Goal: Find contact information: Find contact information

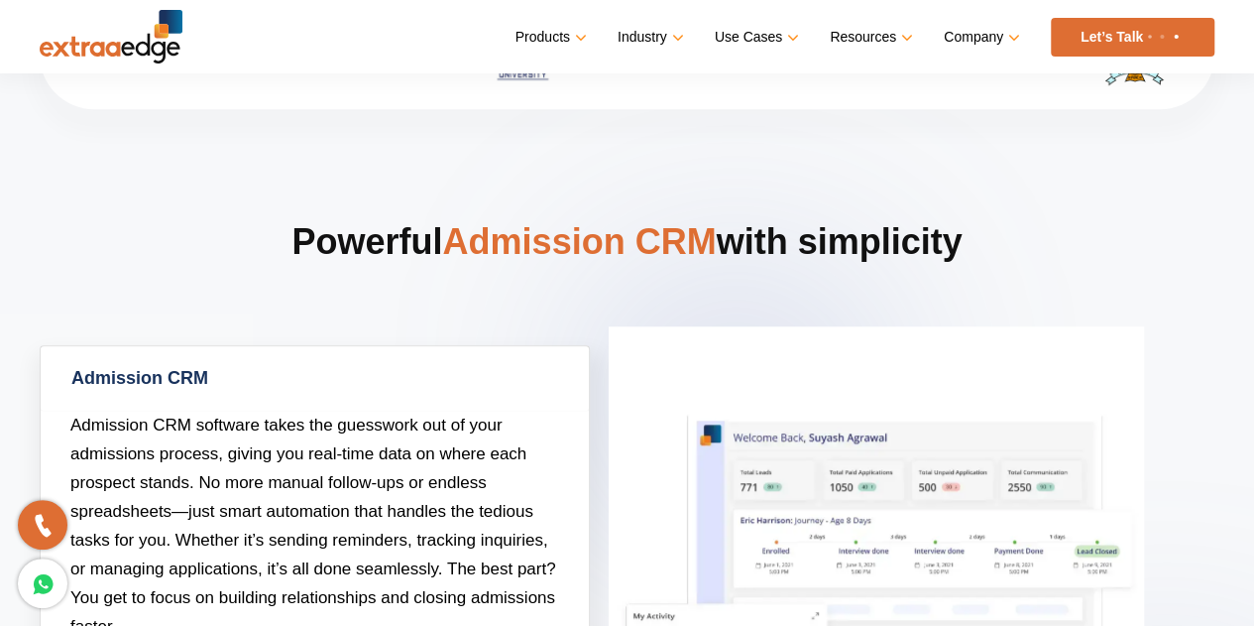
scroll to position [99, 0]
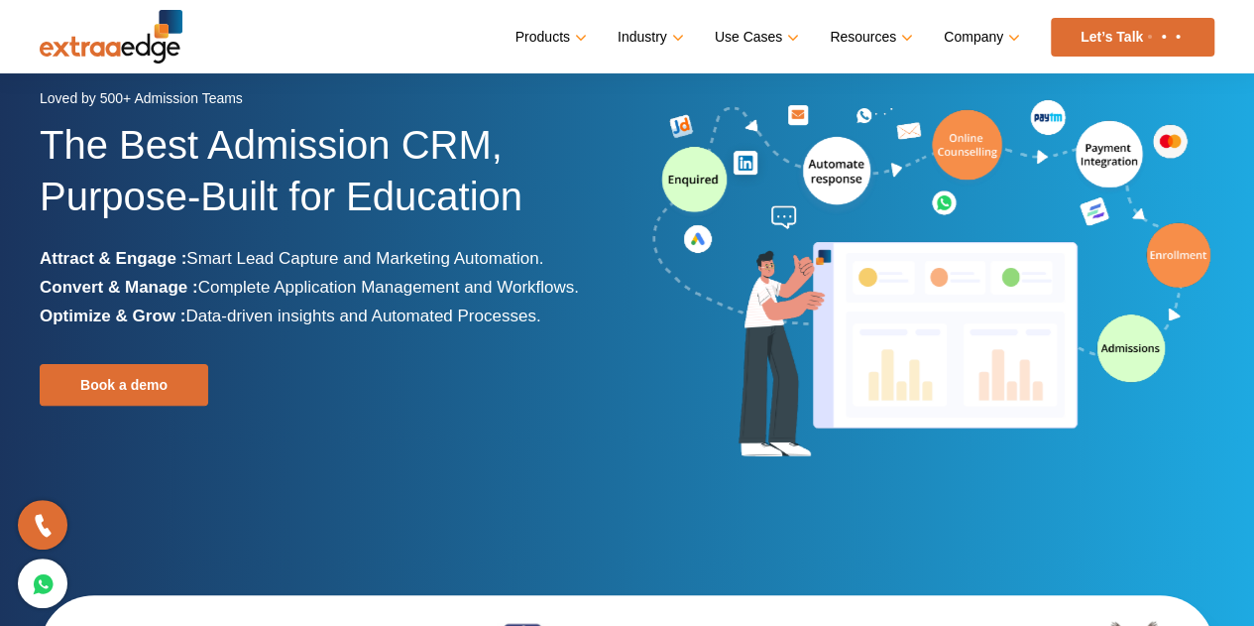
click at [1153, 49] on link "Let’s Talk" at bounding box center [1133, 37] width 164 height 39
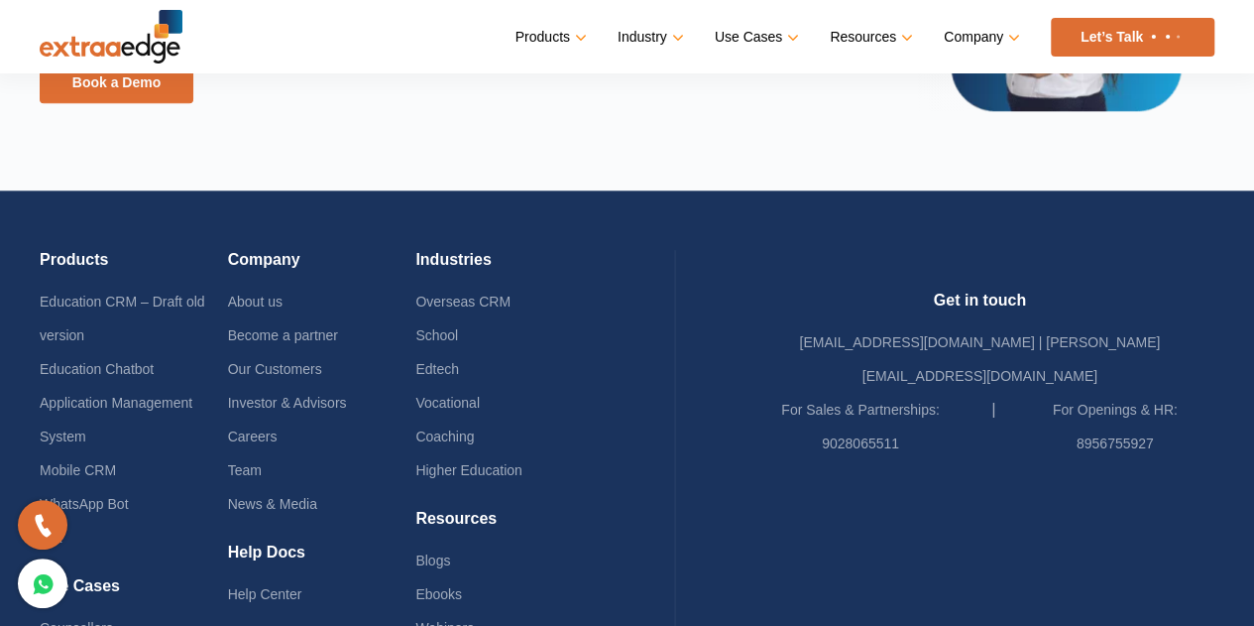
scroll to position [4992, 0]
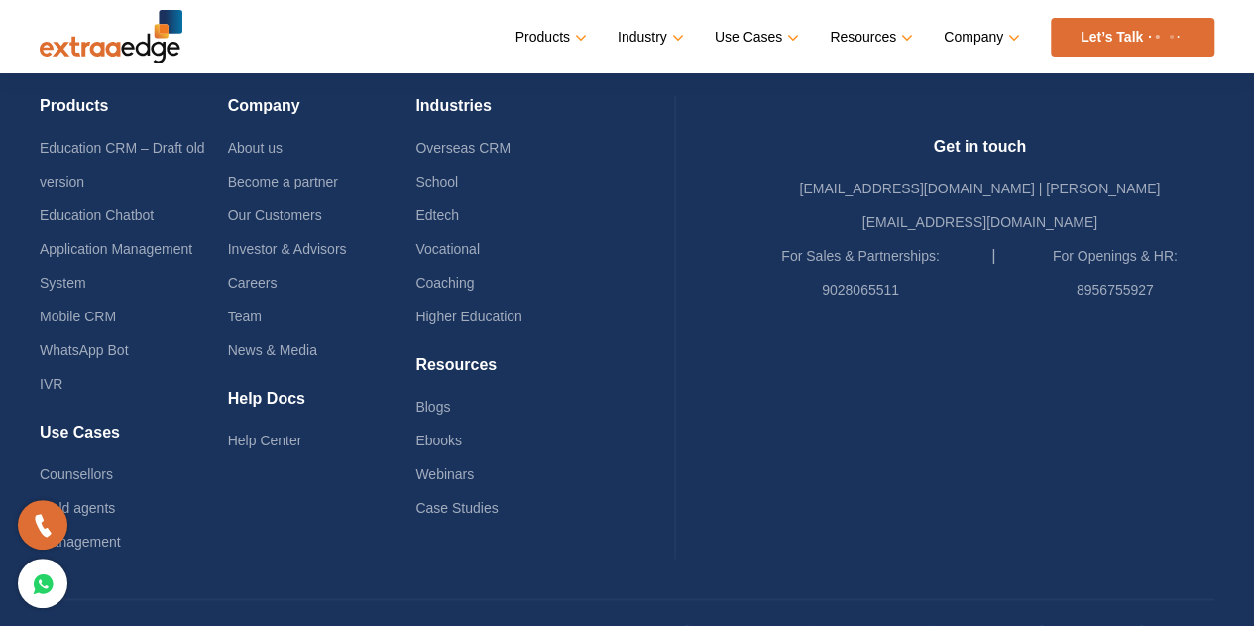
click at [227, 618] on link "Privacy & Terms" at bounding box center [262, 635] width 100 height 34
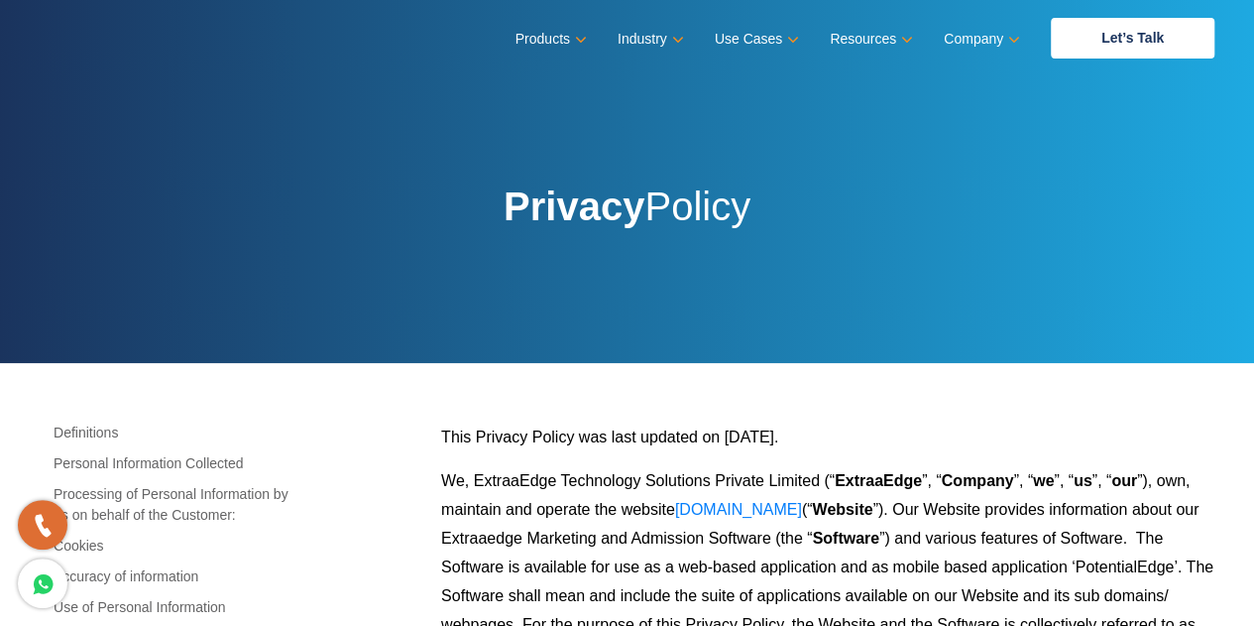
scroll to position [397, 0]
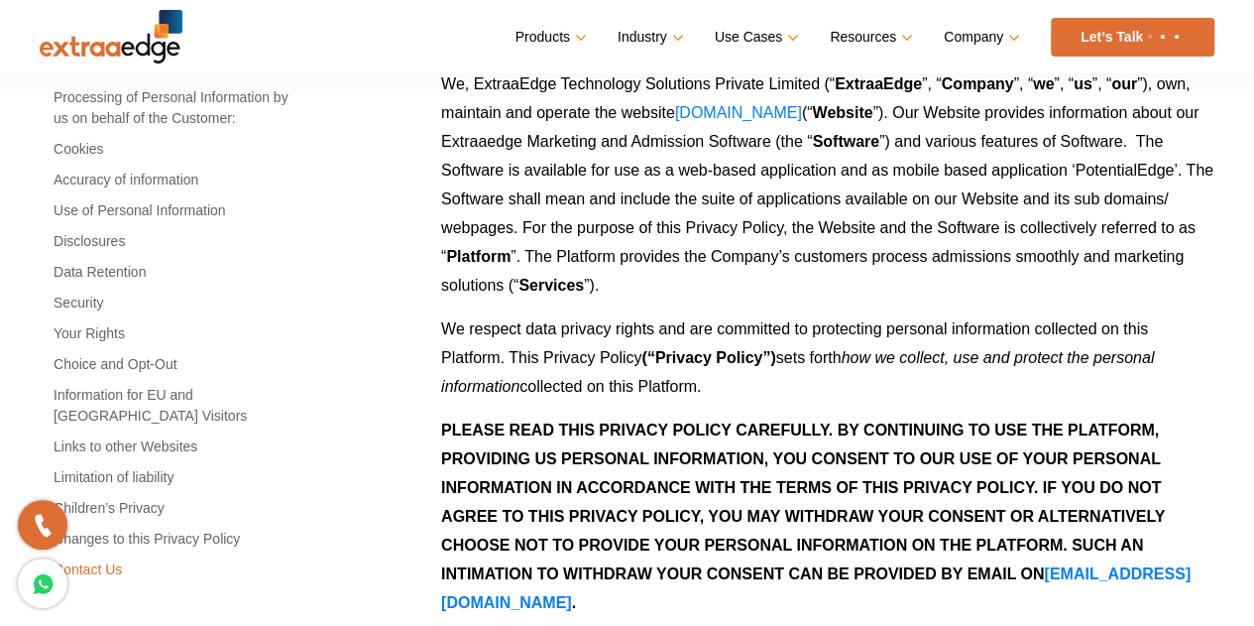
click at [135, 559] on link "Contact Us" at bounding box center [171, 569] width 263 height 21
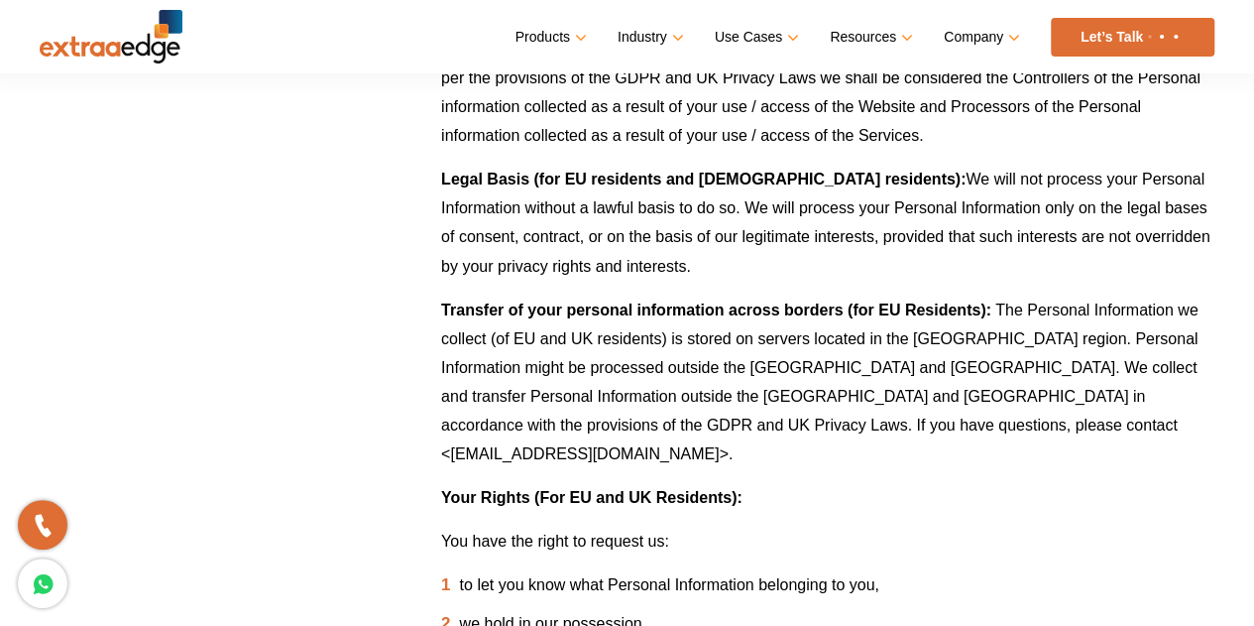
scroll to position [5149, 0]
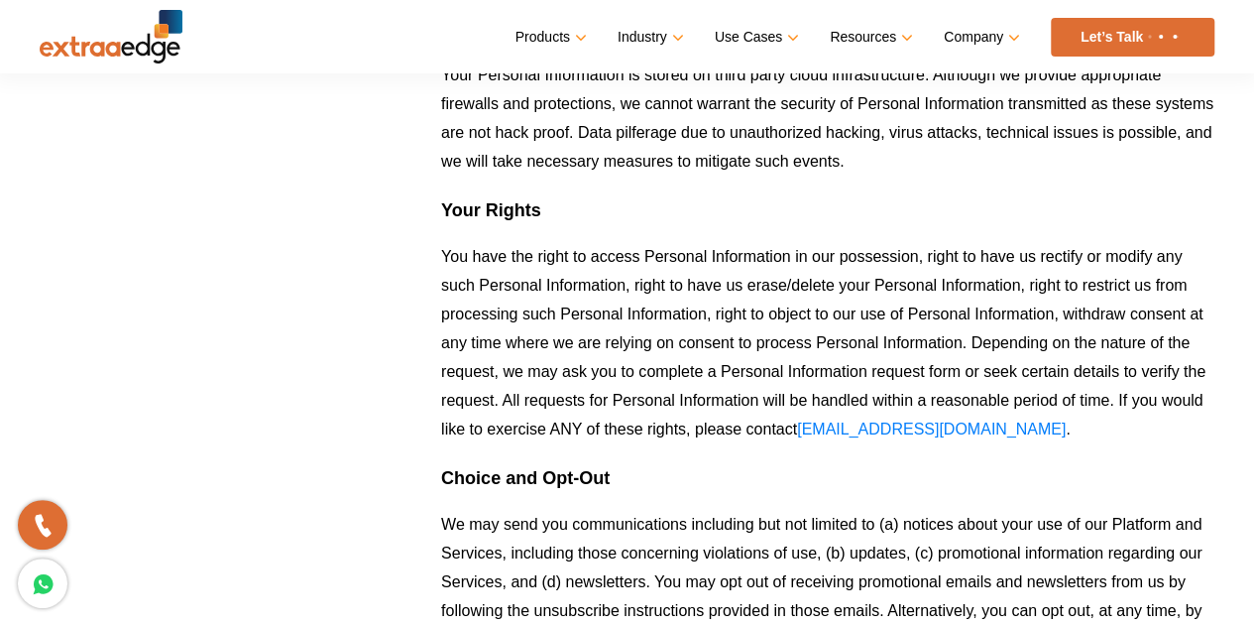
scroll to position [2080, 0]
